Goal: Information Seeking & Learning: Find specific page/section

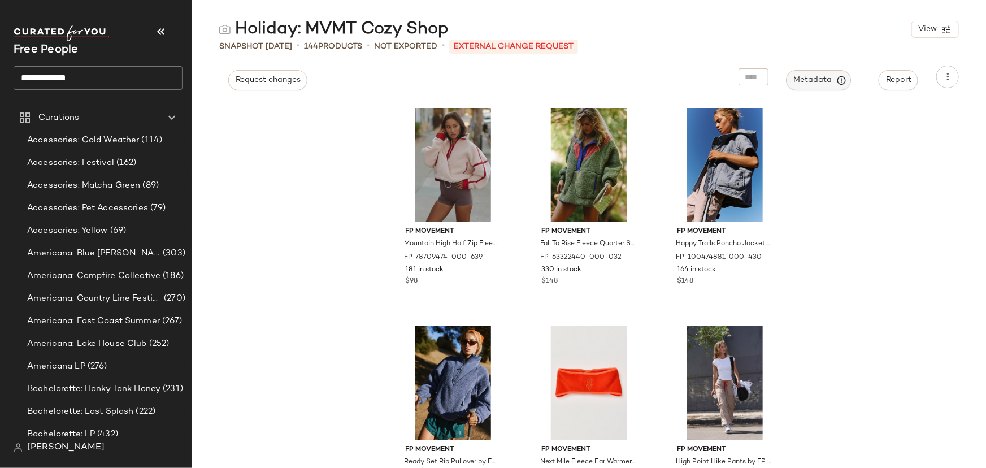
click at [845, 77] on icon "button" at bounding box center [842, 80] width 10 height 10
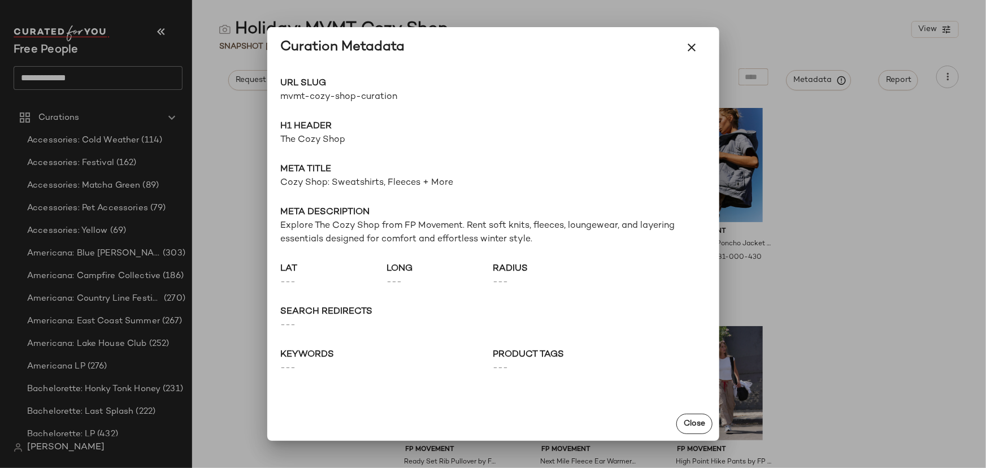
click at [330, 95] on span "mvmt-cozy-shop-curation" at bounding box center [387, 97] width 212 height 14
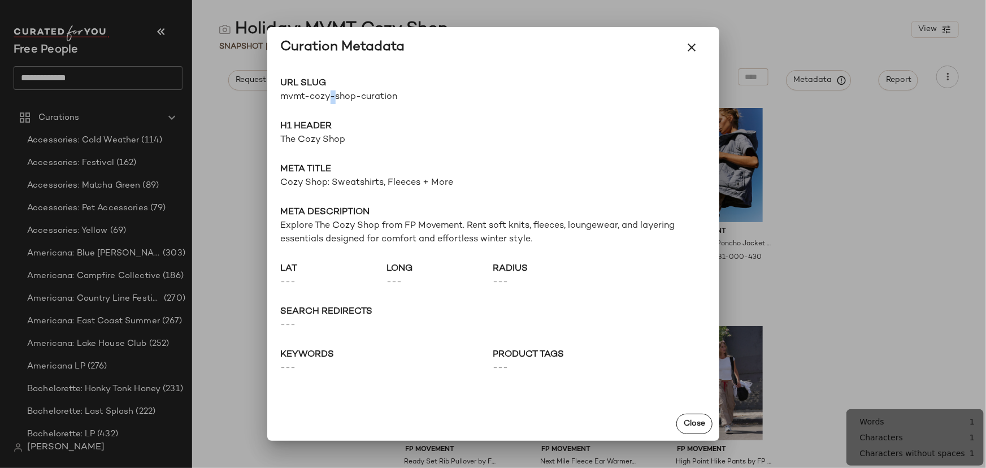
click at [330, 95] on span "mvmt-cozy-shop-curation" at bounding box center [387, 97] width 212 height 14
click at [321, 142] on span "The Cozy Shop" at bounding box center [493, 140] width 425 height 14
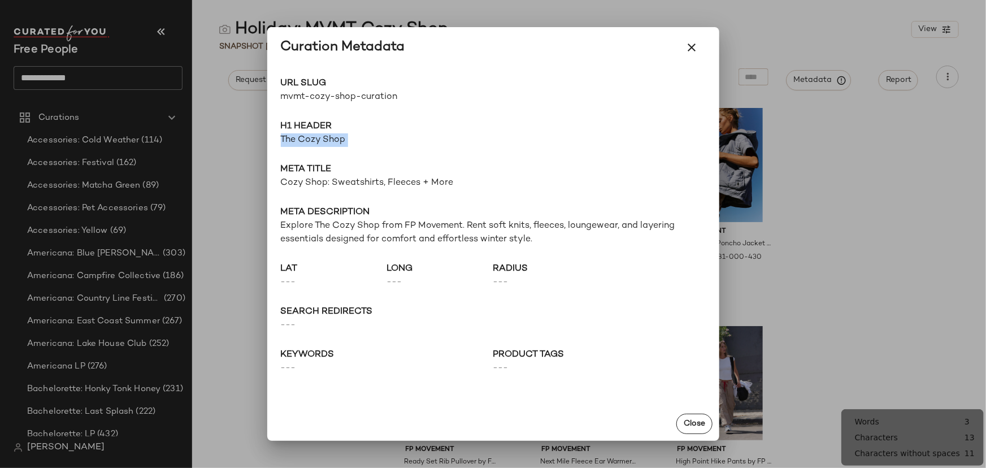
copy span "The Cozy Shop"
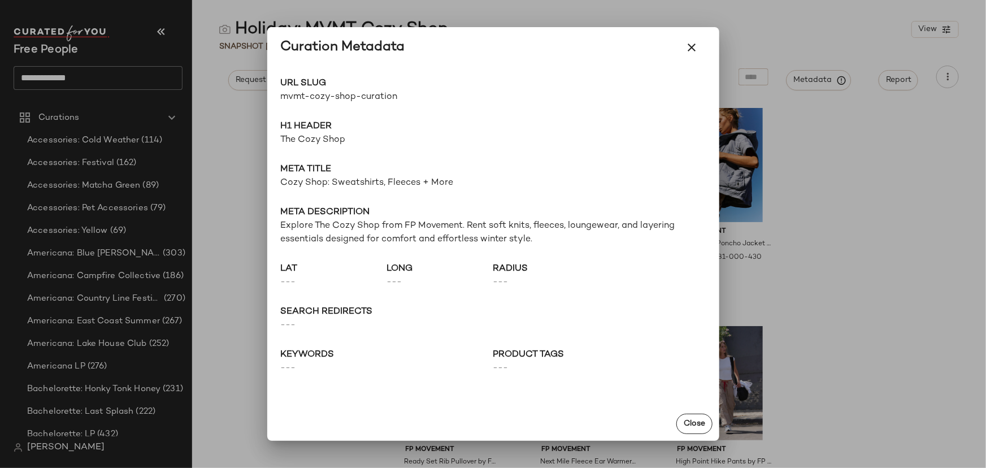
click at [362, 186] on span "Cozy Shop: Sweatshirts, Fleeces + More" at bounding box center [493, 183] width 425 height 14
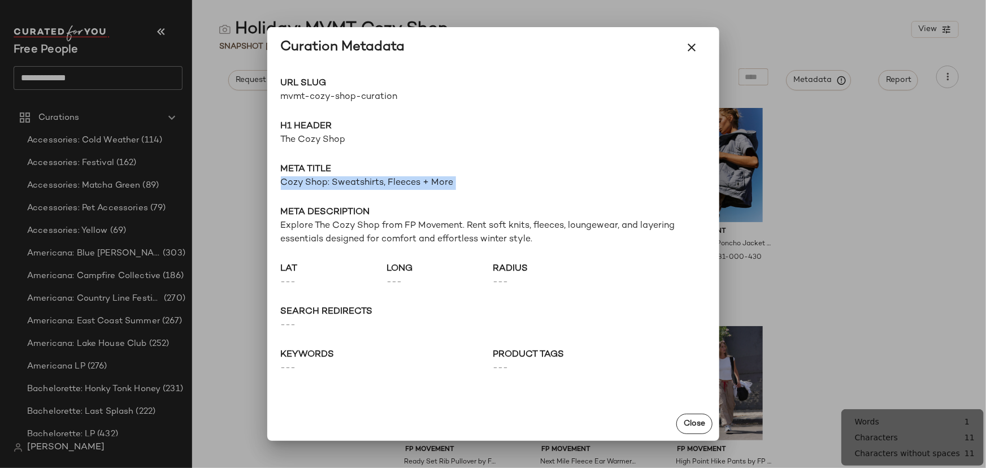
click at [362, 186] on span "Cozy Shop: Sweatshirts, Fleeces + More" at bounding box center [493, 183] width 425 height 14
copy span "Cozy Shop: Sweatshirts, Fleeces + More"
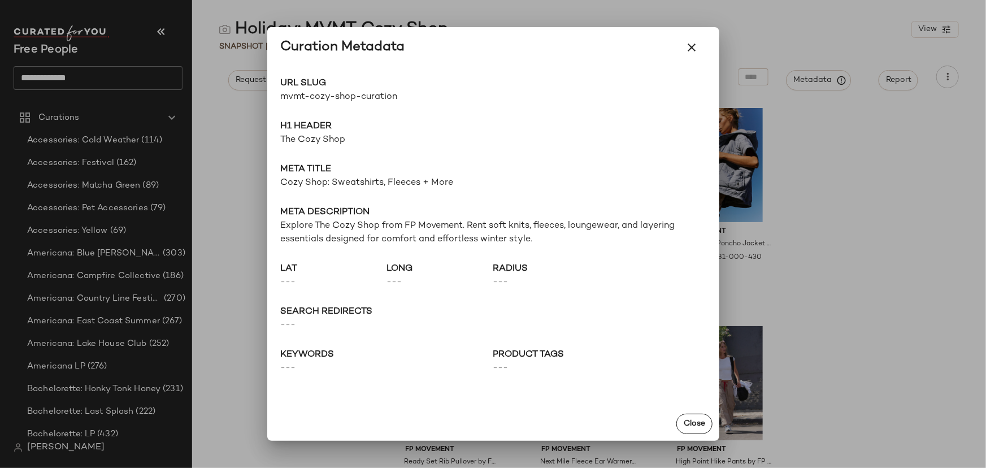
click at [291, 242] on span "Explore The Cozy Shop from FP Movement. Rent soft knits, fleeces, loungewear, a…" at bounding box center [493, 232] width 425 height 27
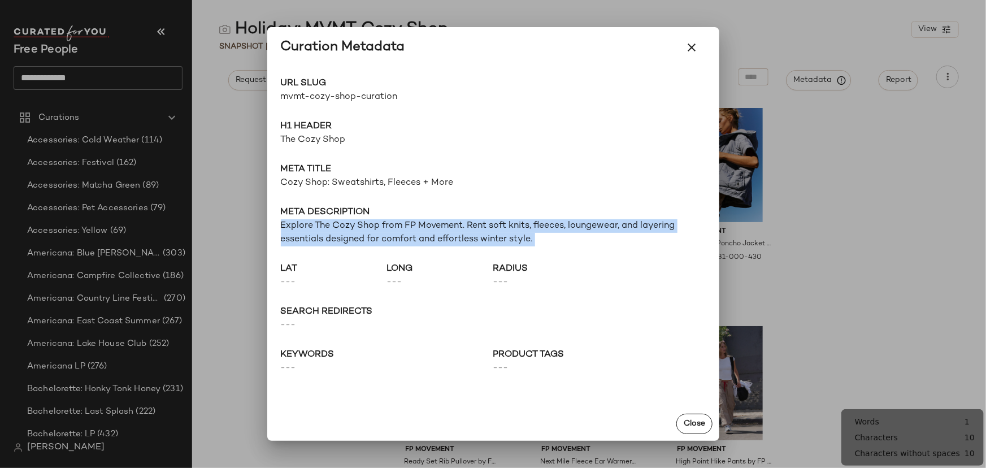
click at [291, 242] on span "Explore The Cozy Shop from FP Movement. Rent soft knits, fleeces, loungewear, a…" at bounding box center [493, 232] width 425 height 27
copy span "Explore The Cozy Shop from FP Movement. Rent soft knits, fleeces, loungewear, a…"
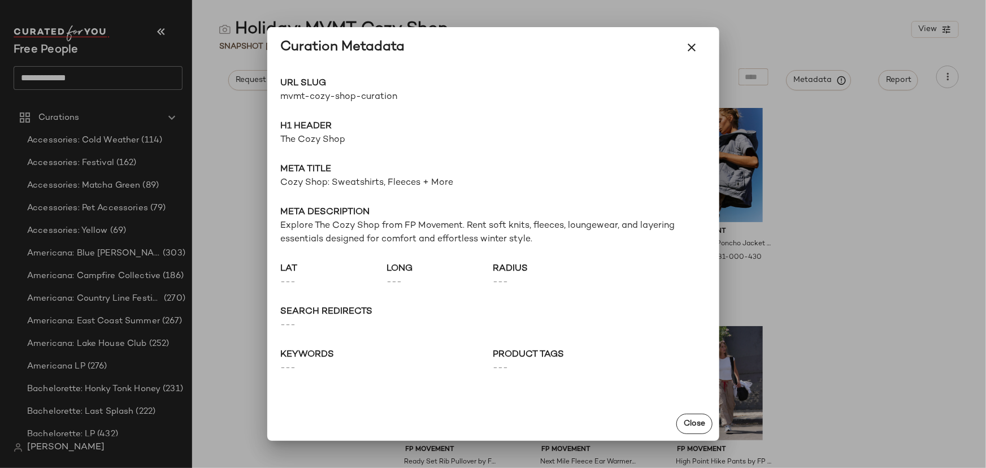
click at [242, 102] on div at bounding box center [493, 234] width 986 height 468
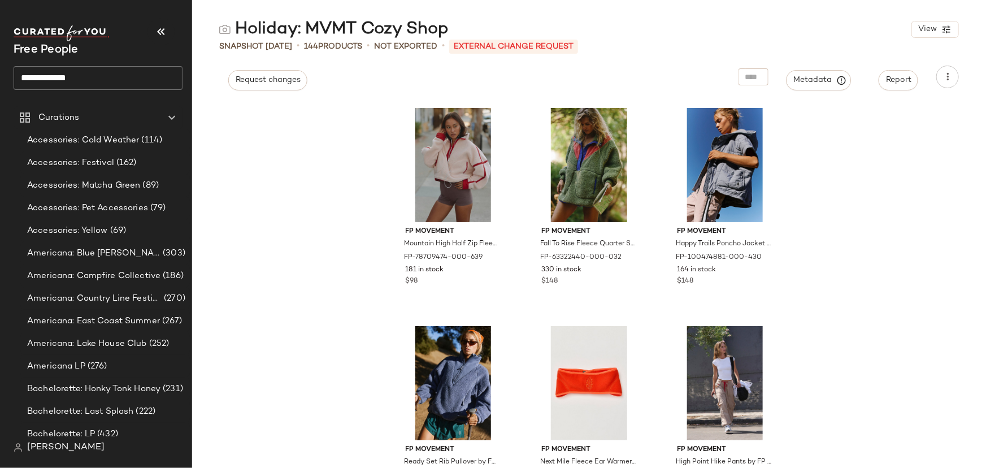
click at [55, 78] on input "**********" at bounding box center [98, 78] width 169 height 24
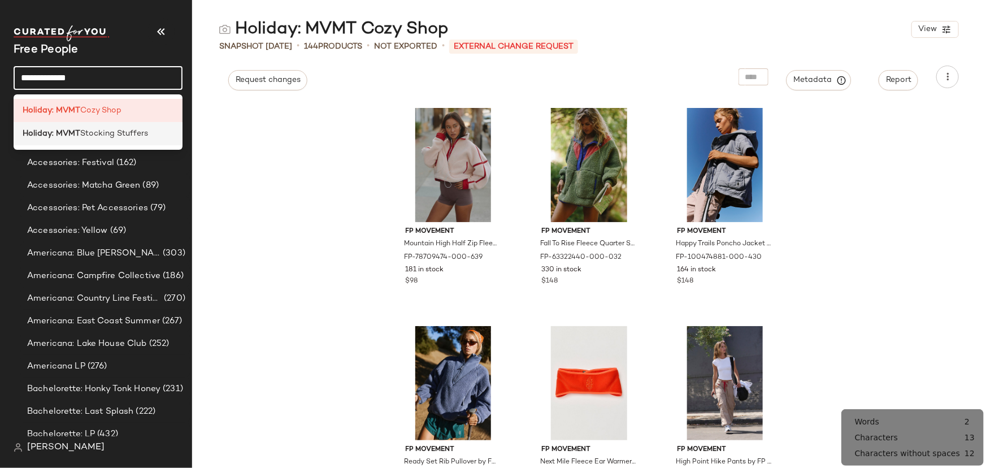
click at [117, 131] on span "Stocking Stuffers" at bounding box center [114, 134] width 68 height 12
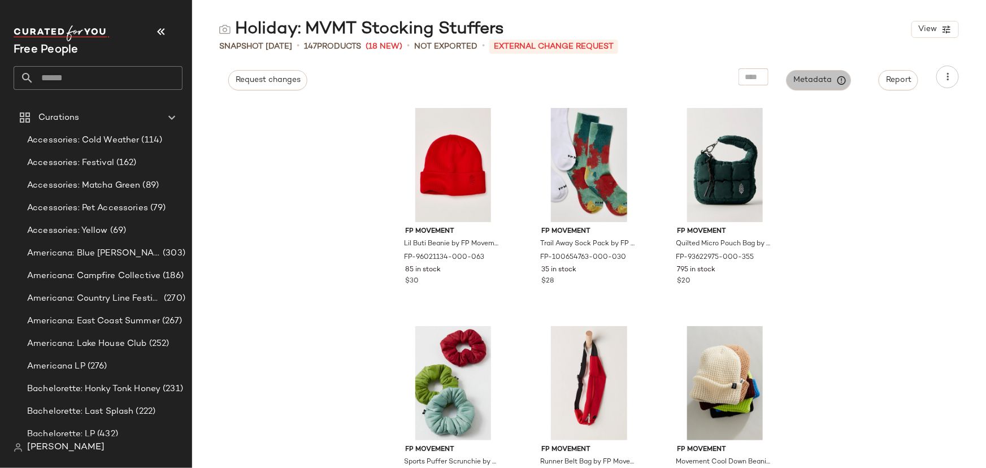
click at [807, 75] on span "Metadata" at bounding box center [818, 80] width 51 height 10
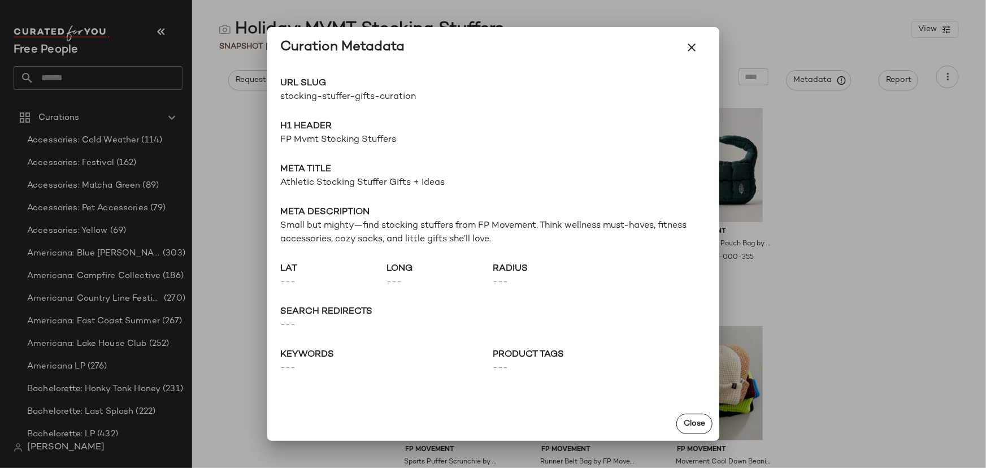
click at [369, 140] on span "FP Mvmt Stocking Stuffers" at bounding box center [493, 140] width 425 height 14
click at [368, 138] on span "FP Mvmt Stocking Stuffers" at bounding box center [493, 140] width 425 height 14
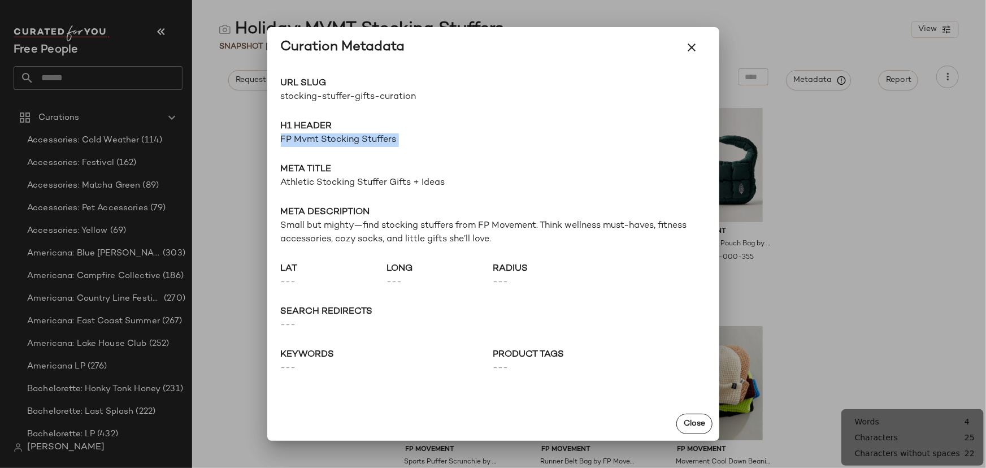
click at [368, 138] on span "FP Mvmt Stocking Stuffers" at bounding box center [493, 140] width 425 height 14
copy span "FP Mvmt Stocking Stuffers"
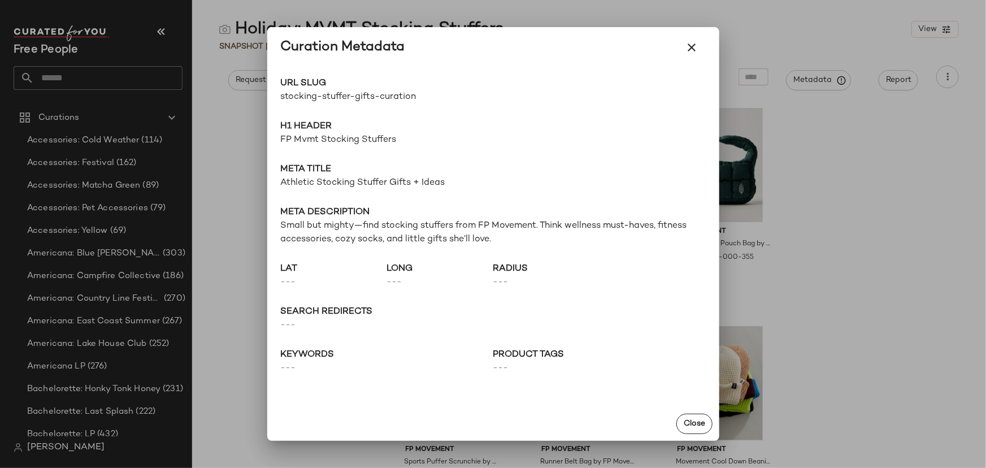
click at [301, 191] on div "URL Slug stocking-stuffer-gifts-curation Go to Shop H1 Header FP Mvmt Stocking …" at bounding box center [493, 237] width 452 height 339
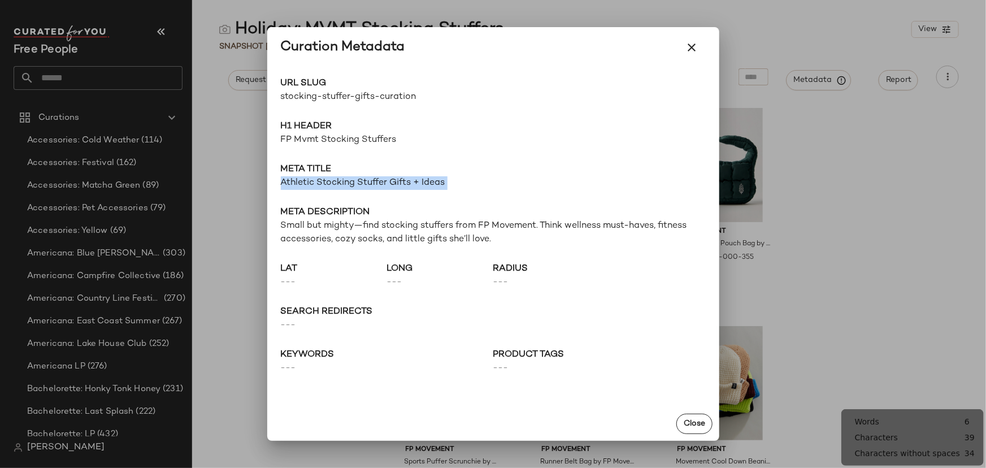
click at [302, 191] on div "URL Slug stocking-stuffer-gifts-curation Go to Shop H1 Header FP Mvmt Stocking …" at bounding box center [493, 237] width 452 height 339
copy span "Athletic Stocking Stuffer Gifts + Ideas"
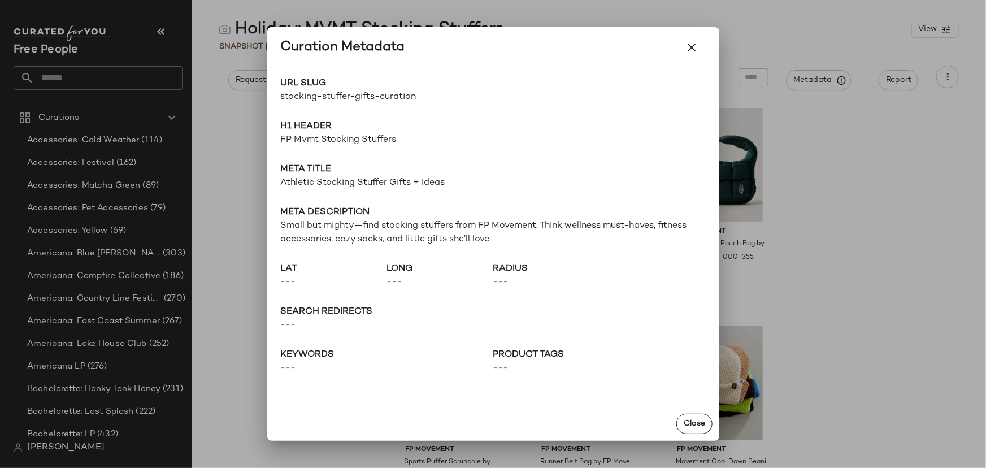
click at [326, 229] on span "Small but mighty—find stocking stuffers from FP Movement. Think wellness must-h…" at bounding box center [493, 232] width 425 height 27
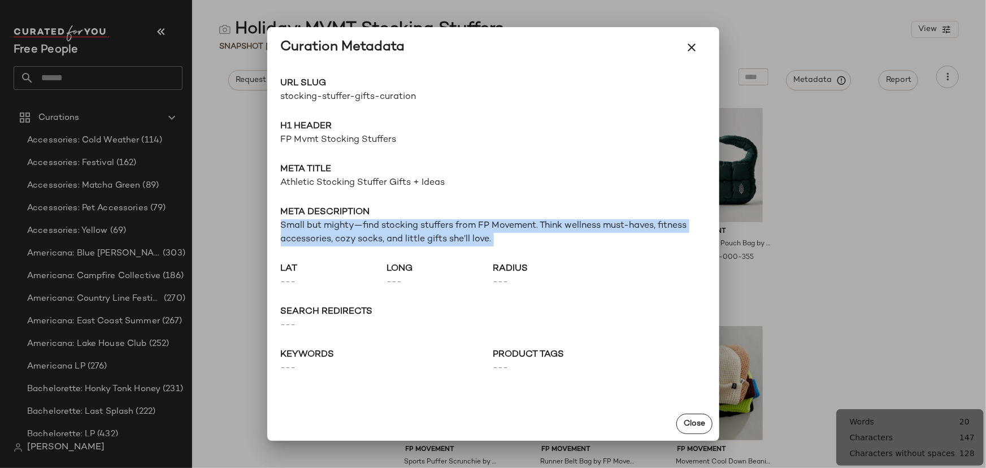
click at [326, 229] on span "Small but mighty—find stocking stuffers from FP Movement. Think wellness must-h…" at bounding box center [493, 232] width 425 height 27
copy span "Small but mighty—find stocking stuffers from FP Movement. Think wellness must-h…"
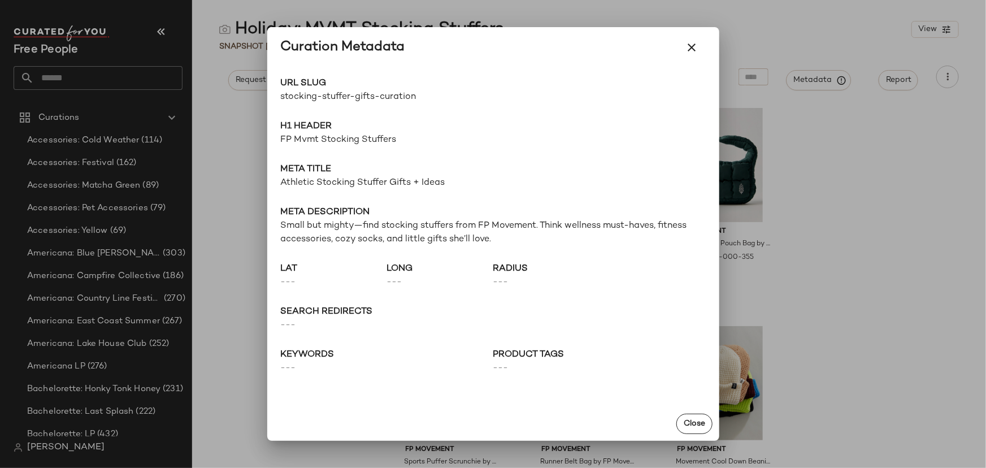
click at [146, 76] on div at bounding box center [493, 234] width 986 height 468
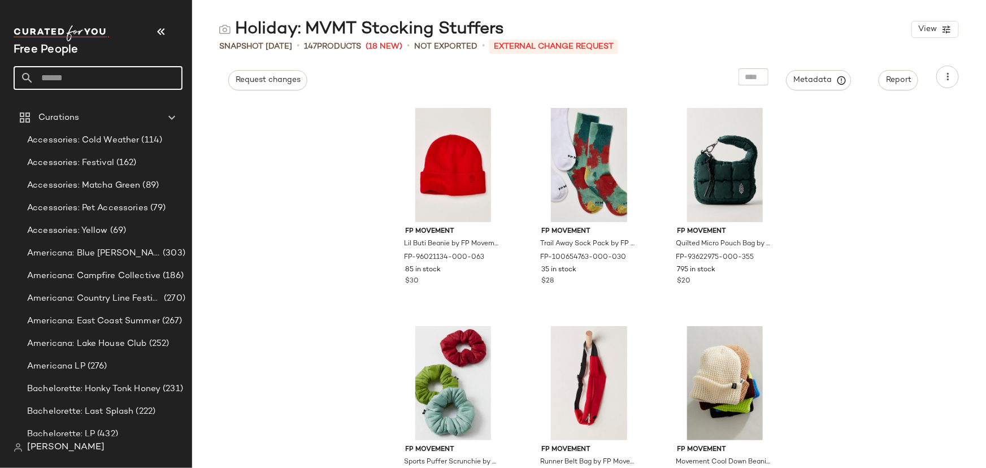
click at [119, 79] on input "text" at bounding box center [108, 78] width 149 height 24
click at [108, 79] on input "text" at bounding box center [108, 78] width 149 height 24
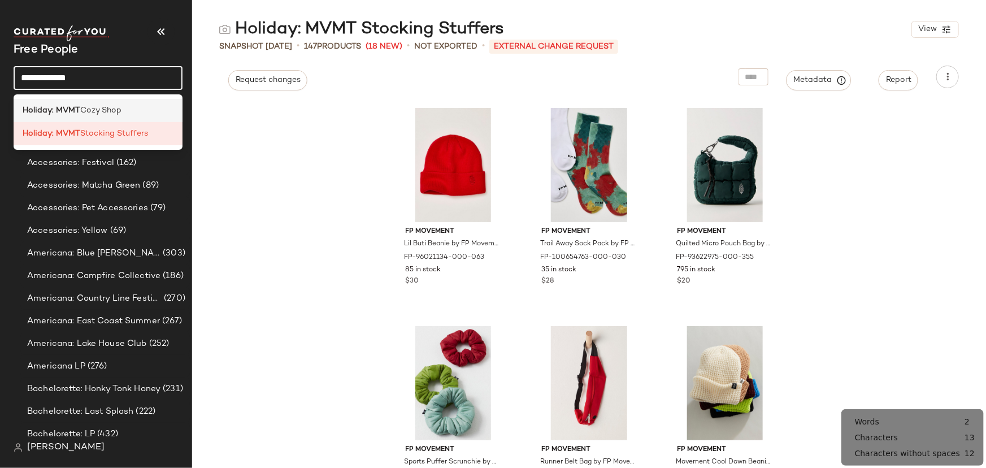
type input "**********"
click at [118, 113] on span "Cozy Shop" at bounding box center [100, 110] width 41 height 12
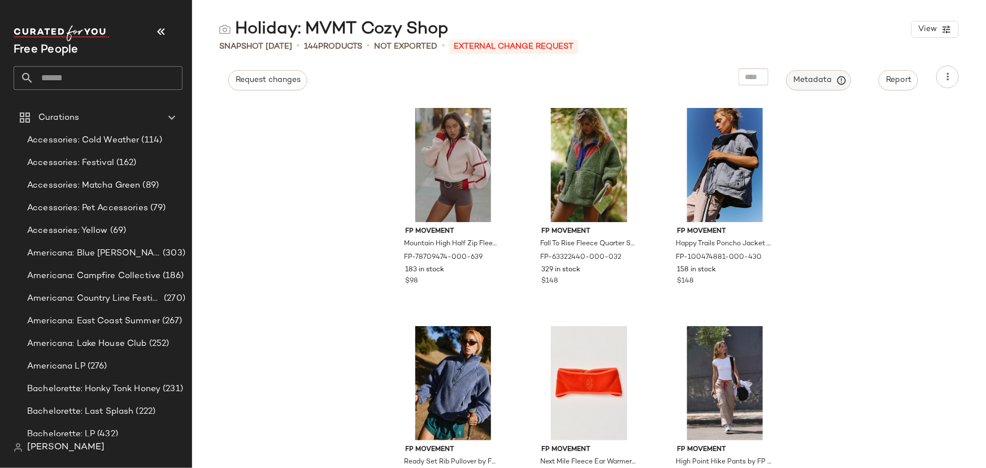
click at [833, 82] on span "Metadata" at bounding box center [818, 80] width 51 height 10
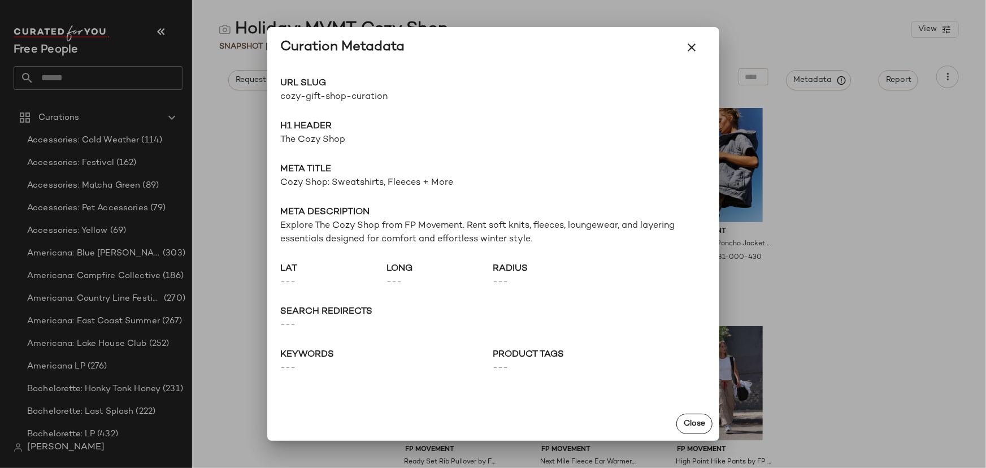
click at [219, 242] on div at bounding box center [493, 234] width 986 height 468
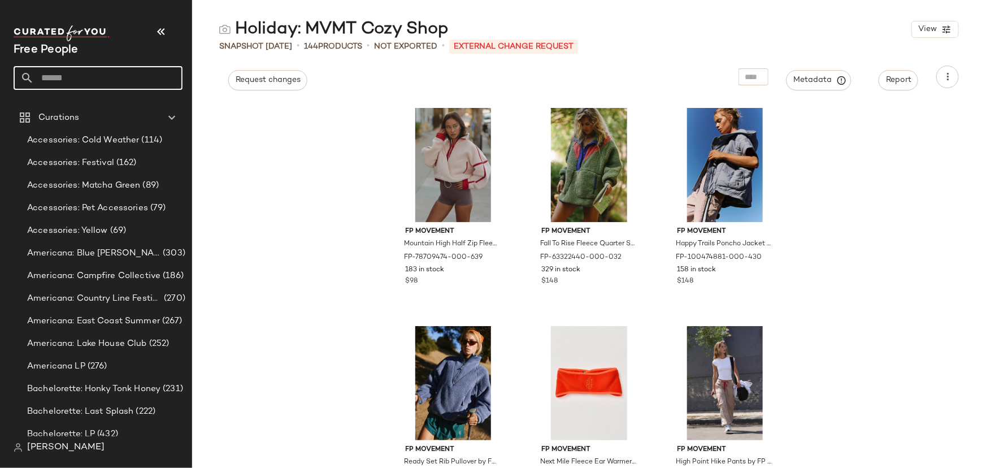
click at [91, 77] on input "text" at bounding box center [108, 78] width 149 height 24
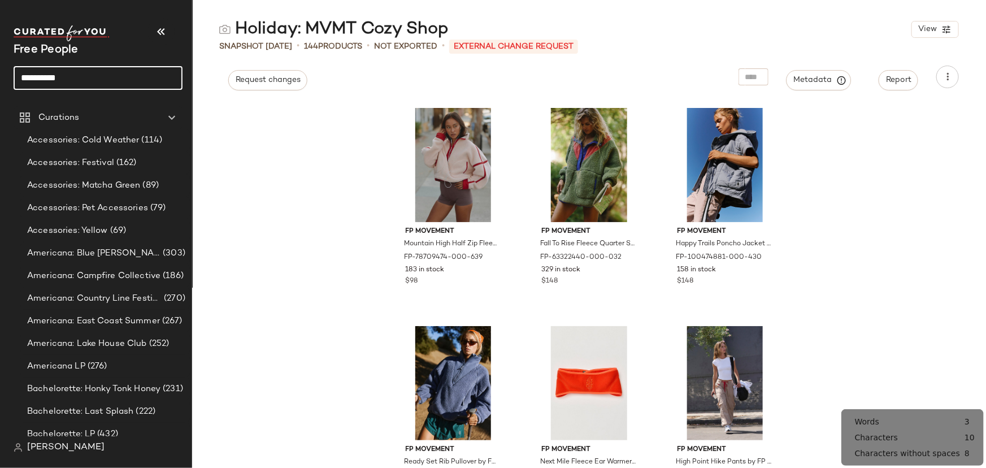
type input "**********"
click at [86, 77] on input "**********" at bounding box center [98, 78] width 169 height 24
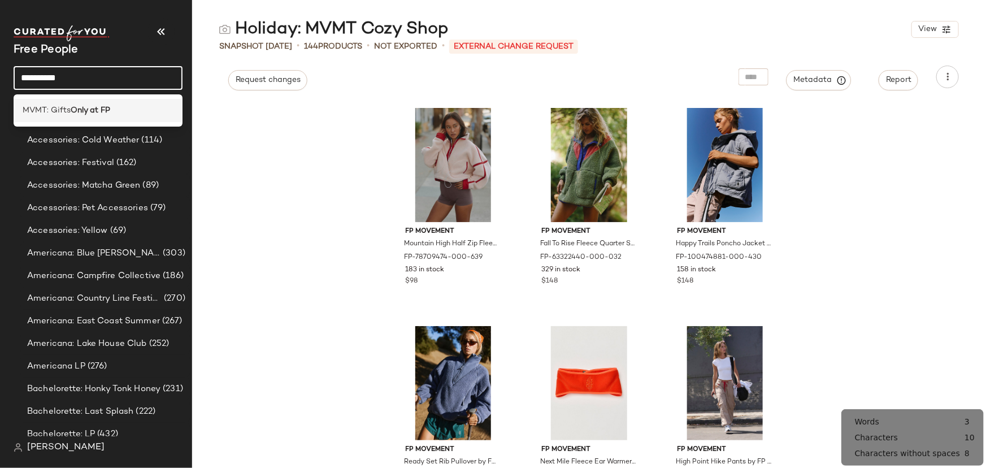
click at [88, 121] on div "MVMT: Gifts Only at FP" at bounding box center [98, 110] width 169 height 23
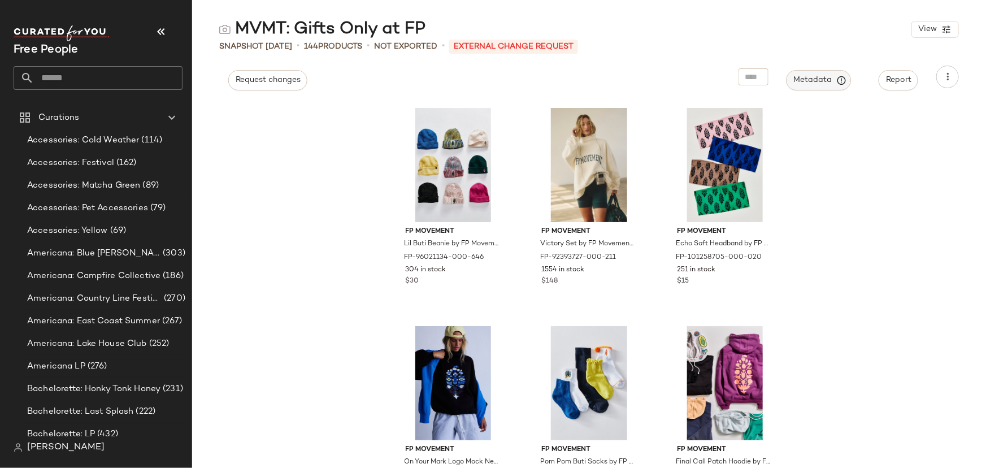
click at [806, 73] on button "Metadata" at bounding box center [818, 80] width 65 height 20
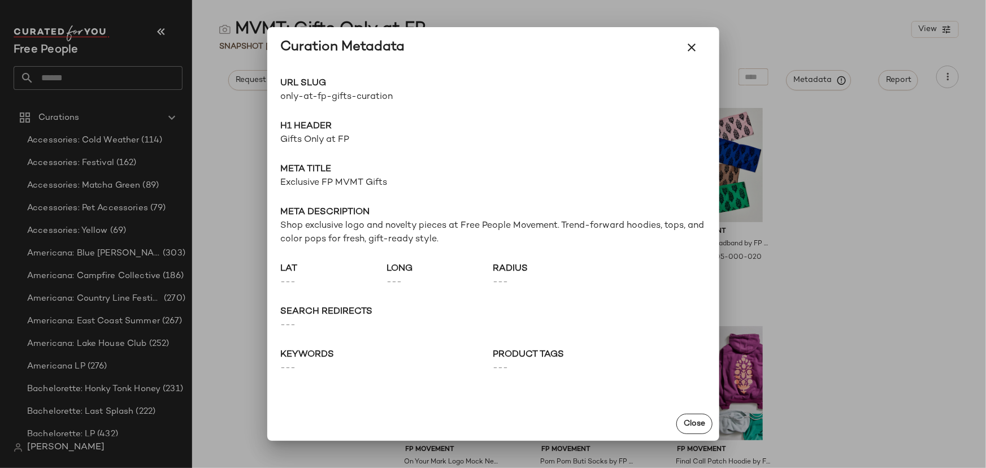
click at [300, 135] on span "Gifts Only at FP" at bounding box center [493, 140] width 425 height 14
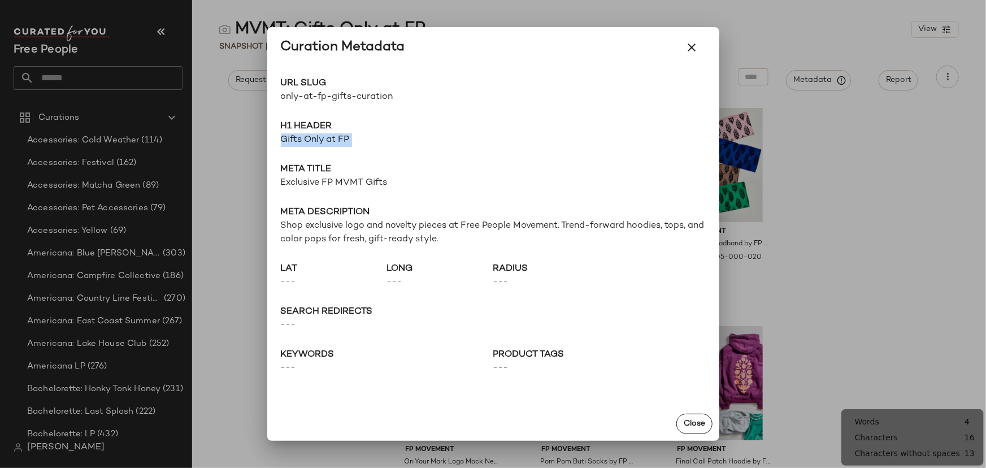
copy span "Gifts Only at FP"
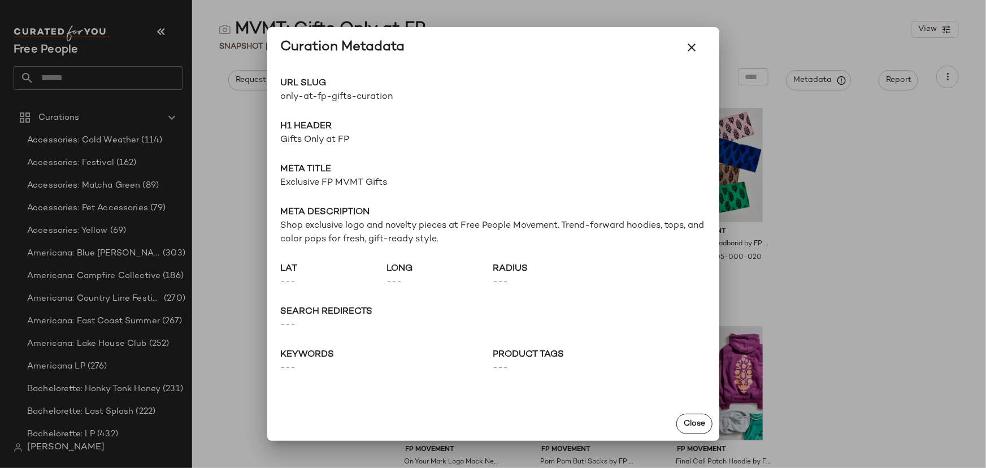
click at [330, 188] on span "Exclusive FP MVMT Gifts" at bounding box center [493, 183] width 425 height 14
click at [329, 188] on span "Exclusive FP MVMT Gifts" at bounding box center [493, 183] width 425 height 14
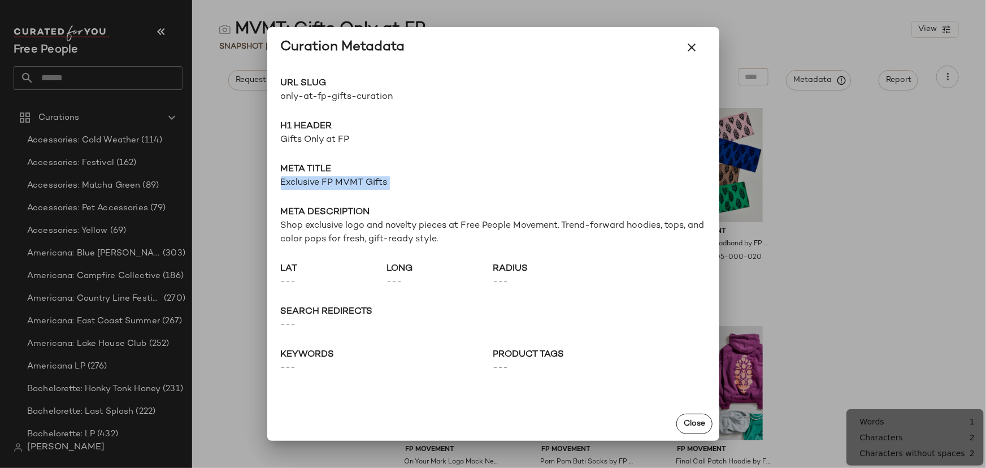
click at [329, 188] on span "Exclusive FP MVMT Gifts" at bounding box center [493, 183] width 425 height 14
copy span "Exclusive FP MVMT Gifts"
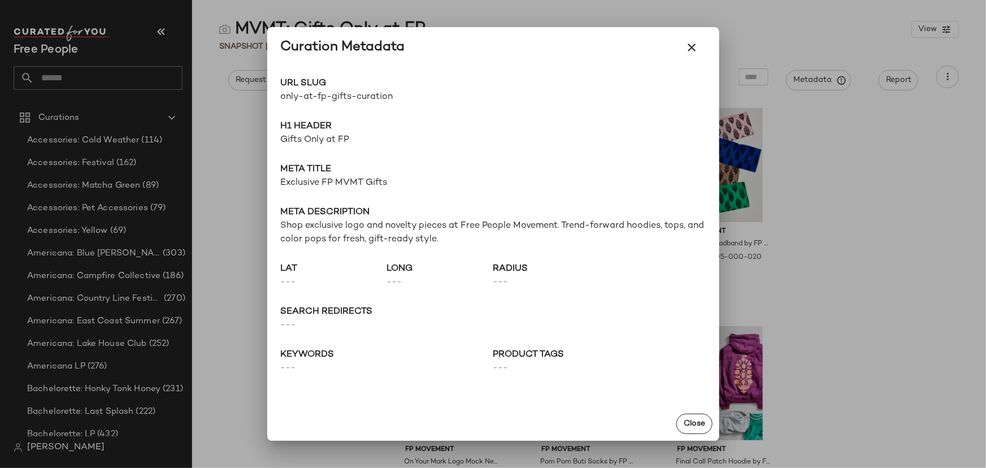
click at [333, 217] on span "Meta description" at bounding box center [493, 213] width 425 height 14
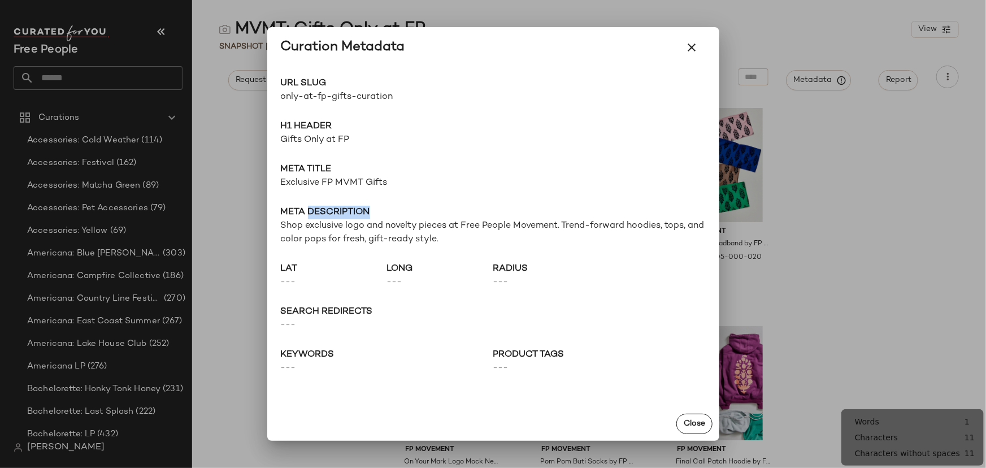
click at [333, 217] on span "Meta description" at bounding box center [493, 213] width 425 height 14
click at [345, 233] on span "Shop exclusive logo and novelty pieces at Free People Movement. Trend-forward h…" at bounding box center [493, 232] width 425 height 27
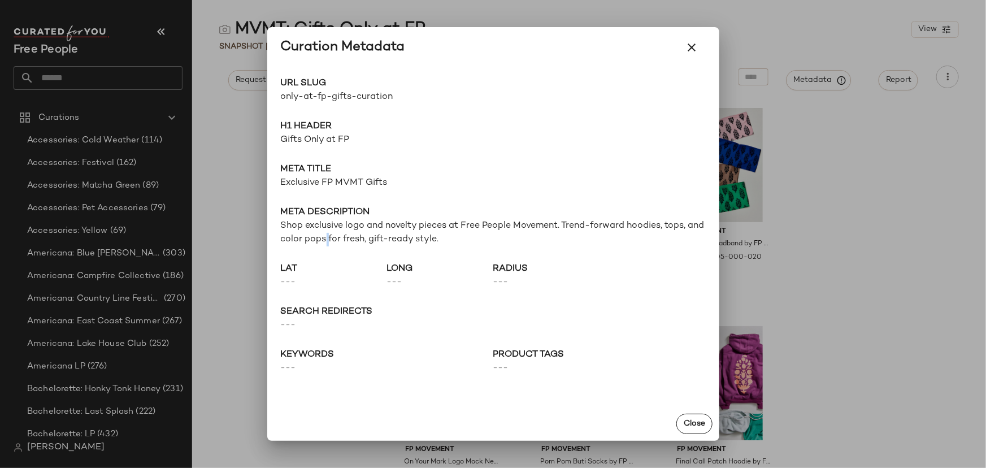
click at [345, 233] on span "Shop exclusive logo and novelty pieces at Free People Movement. Trend-forward h…" at bounding box center [493, 232] width 425 height 27
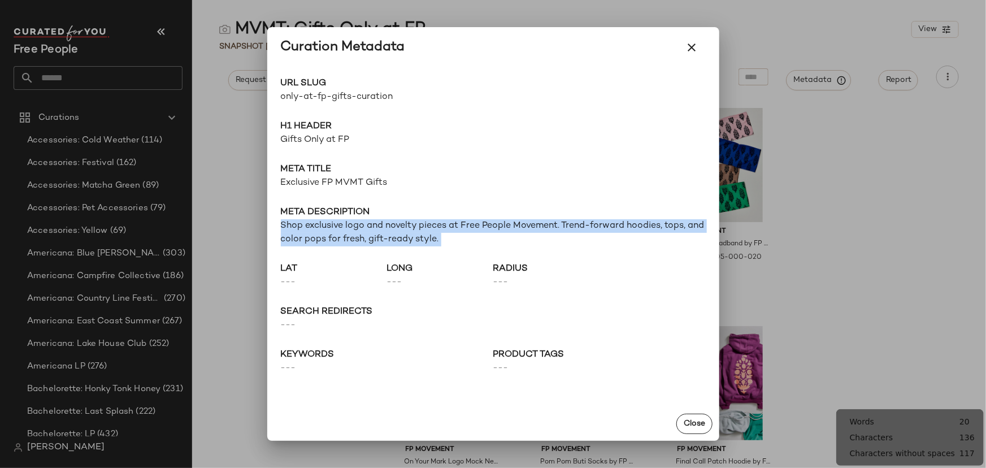
click at [345, 233] on span "Shop exclusive logo and novelty pieces at Free People Movement. Trend-forward h…" at bounding box center [493, 232] width 425 height 27
copy span "Shop exclusive logo and novelty pieces at Free People Movement. Trend-forward h…"
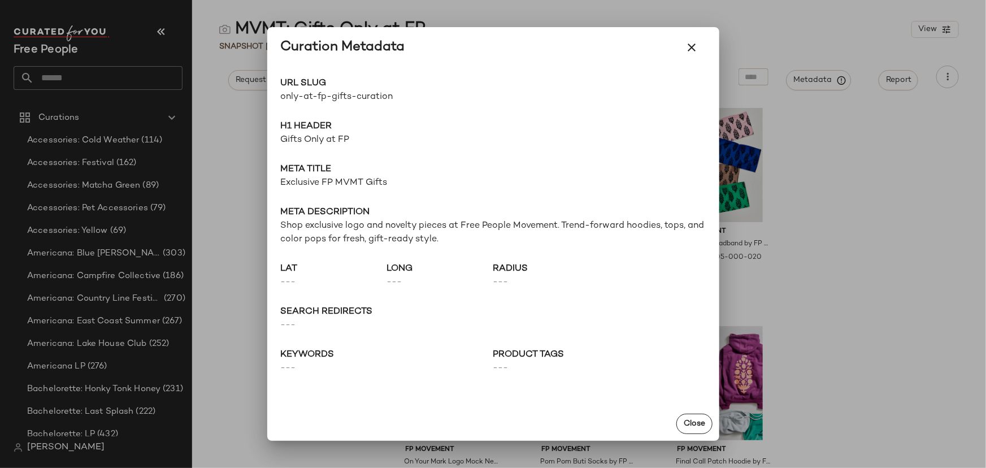
click at [402, 390] on div "URL Slug only-at-fp-gifts-curation Go to Shop H1 Header Gifts Only at FP Meta t…" at bounding box center [493, 237] width 452 height 339
drag, startPoint x: 357, startPoint y: 405, endPoint x: 347, endPoint y: 404, distance: 9.6
click at [357, 405] on div "URL Slug only-at-fp-gifts-curation Go to Shop H1 Header Gifts Only at FP Meta t…" at bounding box center [493, 237] width 452 height 339
